Goal: Find specific page/section: Find specific page/section

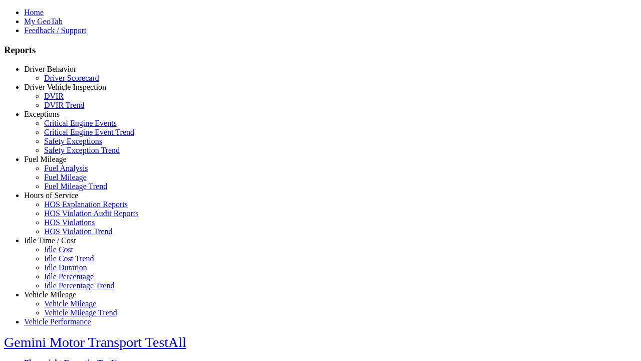
click at [58, 73] on link "Driver Behavior" at bounding box center [50, 69] width 52 height 9
click at [65, 82] on link "Driver Scorecard" at bounding box center [71, 78] width 55 height 9
